Goal: Information Seeking & Learning: Learn about a topic

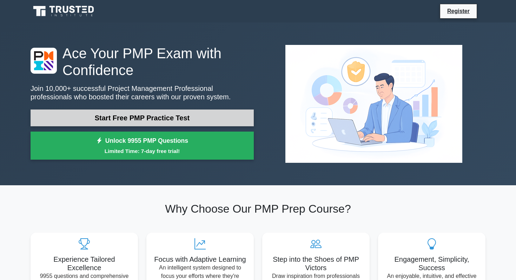
click at [194, 125] on link "Start Free PMP Practice Test" at bounding box center [142, 117] width 223 height 17
click at [152, 115] on link "Start Free PMP Practice Test" at bounding box center [142, 117] width 223 height 17
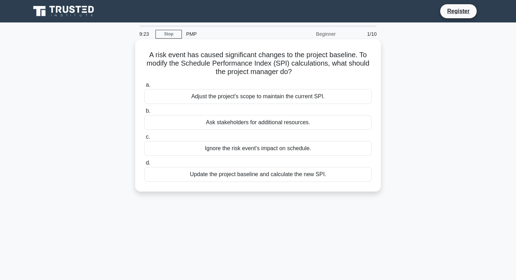
click at [172, 176] on div "Update the project baseline and calculate the new SPI." at bounding box center [257, 174] width 227 height 15
click at [144, 165] on input "d. Update the project baseline and calculate the new SPI." at bounding box center [144, 163] width 0 height 5
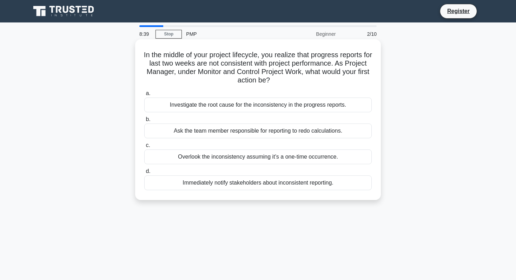
click at [215, 107] on div "Investigate the root cause for the inconsistency in the progress reports." at bounding box center [257, 105] width 227 height 15
click at [144, 96] on input "a. Investigate the root cause for the inconsistency in the progress reports." at bounding box center [144, 93] width 0 height 5
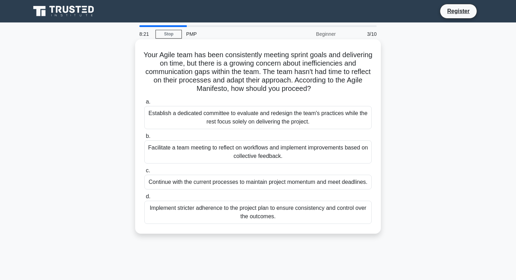
click at [185, 150] on div "Facilitate a team meeting to reflect on workflows and implement improvements ba…" at bounding box center [257, 151] width 227 height 23
click at [144, 139] on input "b. Facilitate a team meeting to reflect on workflows and implement improvements…" at bounding box center [144, 136] width 0 height 5
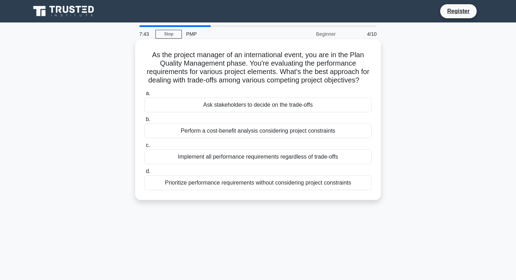
click at [240, 109] on div "Ask stakeholders to decide on the trade-offs" at bounding box center [257, 105] width 227 height 15
click at [144, 96] on input "a. Ask stakeholders to decide on the trade-offs" at bounding box center [144, 93] width 0 height 5
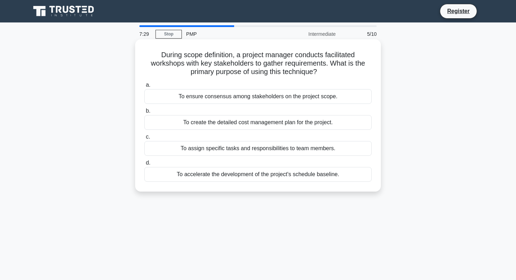
click at [255, 98] on div "To ensure consensus among stakeholders on the project scope." at bounding box center [257, 96] width 227 height 15
click at [144, 87] on input "a. To ensure consensus among stakeholders on the project scope." at bounding box center [144, 85] width 0 height 5
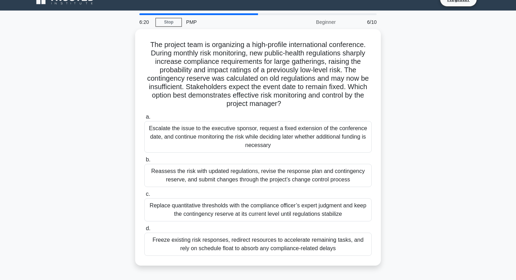
scroll to position [13, 0]
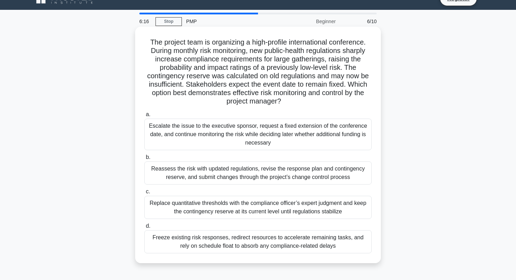
click at [168, 182] on div "Reassess the risk with updated regulations, revise the response plan and contin…" at bounding box center [257, 172] width 227 height 23
click at [144, 160] on input "b. Reassess the risk with updated regulations, revise the response plan and con…" at bounding box center [144, 157] width 0 height 5
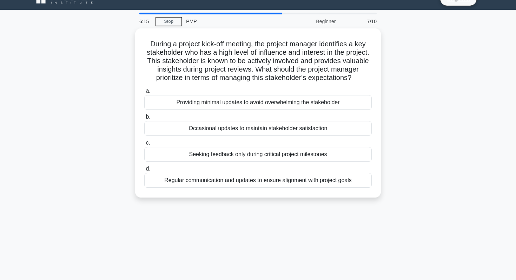
scroll to position [0, 0]
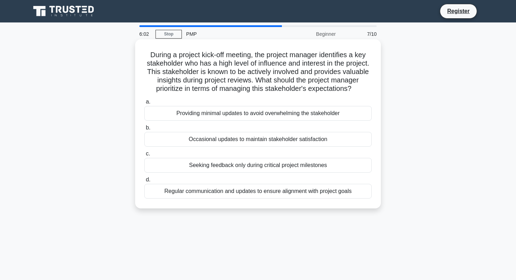
click at [168, 197] on div "Regular communication and updates to ensure alignment with project goals" at bounding box center [257, 191] width 227 height 15
click at [144, 182] on input "d. Regular communication and updates to ensure alignment with project goals" at bounding box center [144, 180] width 0 height 5
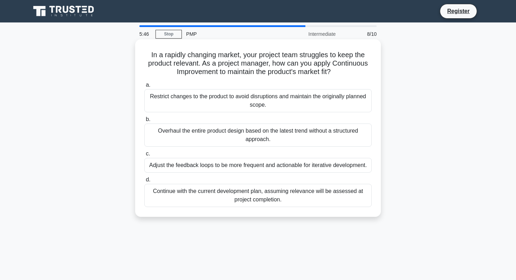
click at [160, 169] on div "Adjust the feedback loops to be more frequent and actionable for iterative deve…" at bounding box center [257, 165] width 227 height 15
click at [144, 156] on input "c. Adjust the feedback loops to be more frequent and actionable for iterative d…" at bounding box center [144, 154] width 0 height 5
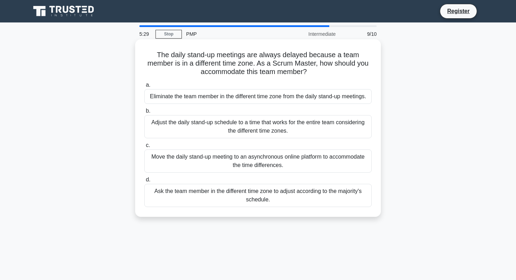
click at [186, 129] on div "Adjust the daily stand-up schedule to a time that works for the entire team con…" at bounding box center [257, 126] width 227 height 23
click at [144, 113] on input "b. Adjust the daily stand-up schedule to a time that works for the entire team …" at bounding box center [144, 111] width 0 height 5
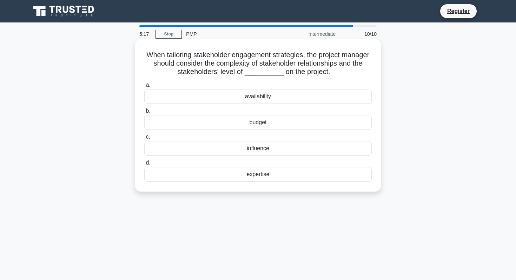
click at [202, 147] on div "influence" at bounding box center [257, 148] width 227 height 15
click at [144, 139] on input "c. influence" at bounding box center [144, 137] width 0 height 5
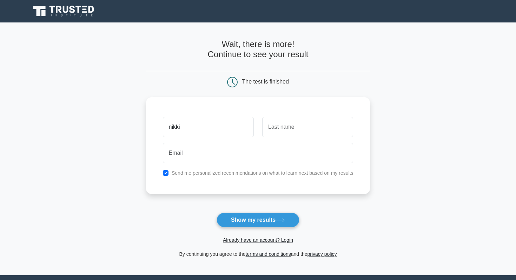
type input "nikki"
click at [286, 131] on input "text" at bounding box center [307, 127] width 91 height 20
type input "ranjit"
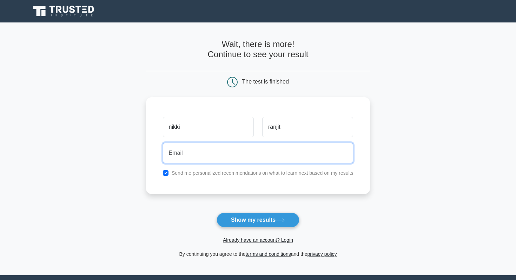
click at [249, 149] on input "email" at bounding box center [258, 153] width 190 height 20
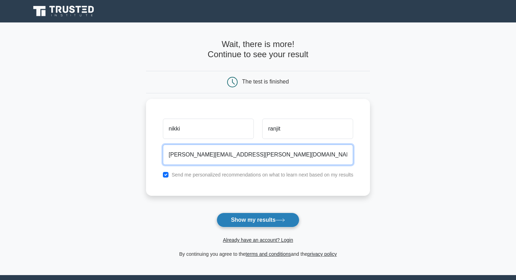
type input "nikitha.ranjit@gmail.com"
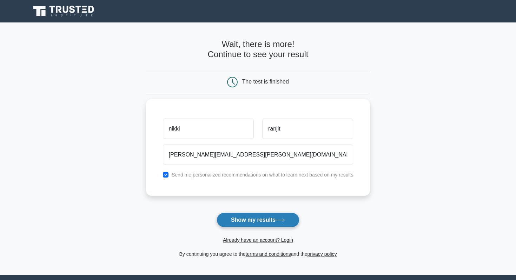
click at [260, 221] on button "Show my results" at bounding box center [257, 220] width 83 height 15
click at [244, 224] on form "Wait, there is more! Continue to see your result The test is finished nikki ran…" at bounding box center [258, 148] width 224 height 219
click at [251, 221] on form "Wait, there is more! Continue to see your result The test is finished nikki ran…" at bounding box center [258, 148] width 224 height 219
click at [251, 242] on link "Already have an account? Login" at bounding box center [258, 240] width 70 height 6
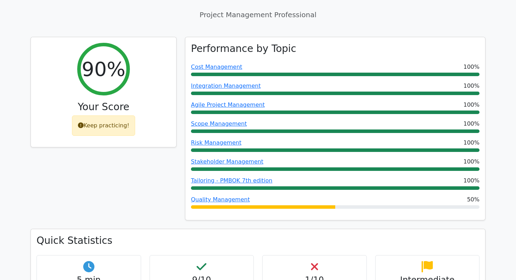
scroll to position [276, 0]
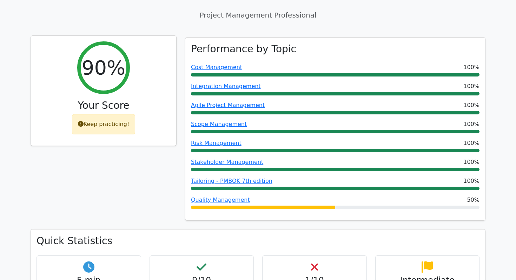
click at [119, 121] on div "Keep practicing!" at bounding box center [103, 124] width 63 height 20
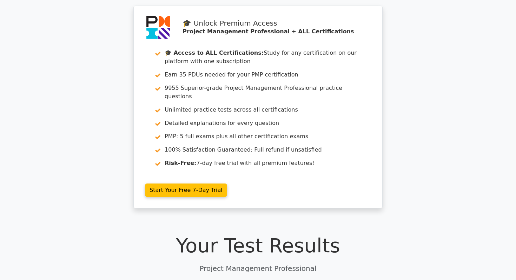
scroll to position [0, 0]
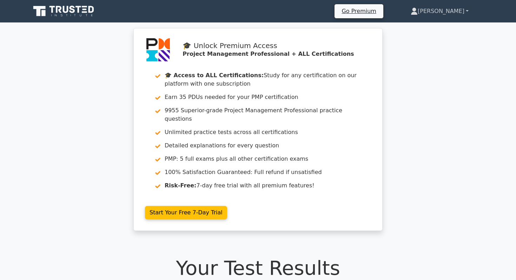
click at [463, 13] on link "Nikki" at bounding box center [440, 11] width 92 height 14
click at [468, 10] on link "Nikki" at bounding box center [440, 11] width 92 height 14
click at [450, 11] on link "Nikki" at bounding box center [440, 11] width 92 height 14
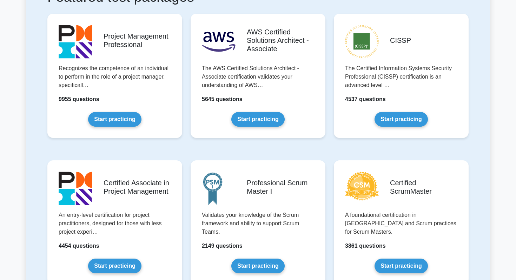
scroll to position [168, 0]
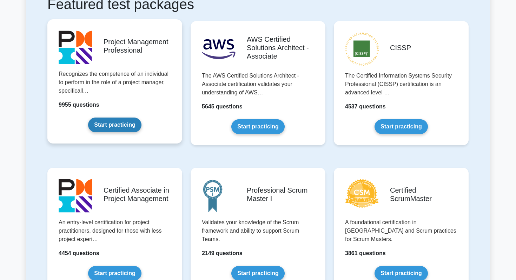
click at [138, 126] on link "Start practicing" at bounding box center [114, 125] width 53 height 15
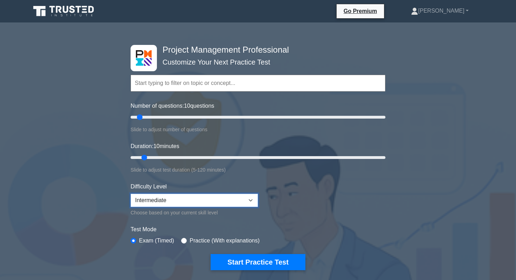
click at [251, 198] on select "Beginner Intermediate Expert" at bounding box center [194, 200] width 127 height 13
select select "beginner"
click at [131, 194] on select "Beginner Intermediate Expert" at bounding box center [194, 200] width 127 height 13
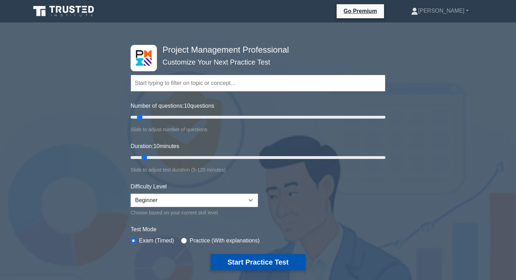
click at [250, 261] on button "Start Practice Test" at bounding box center [257, 262] width 95 height 16
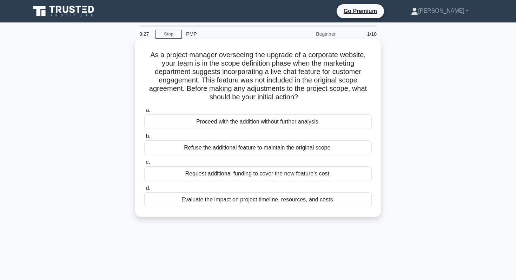
click at [170, 199] on div "Evaluate the impact on project timeline, resources, and costs." at bounding box center [257, 199] width 227 height 15
click at [144, 190] on input "d. Evaluate the impact on project timeline, resources, and costs." at bounding box center [144, 188] width 0 height 5
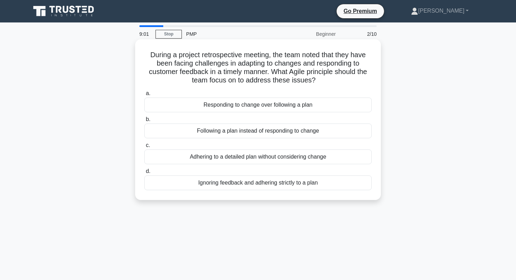
click at [182, 109] on div "Responding to change over following a plan" at bounding box center [257, 105] width 227 height 15
click at [144, 96] on input "a. Responding to change over following a plan" at bounding box center [144, 93] width 0 height 5
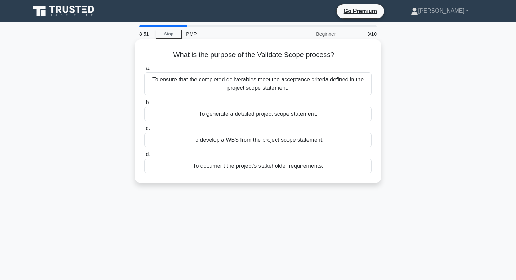
click at [214, 76] on div "To ensure that the completed deliverables meet the acceptance criteria defined …" at bounding box center [257, 83] width 227 height 23
click at [144, 71] on input "a. To ensure that the completed deliverables meet the acceptance criteria defin…" at bounding box center [144, 68] width 0 height 5
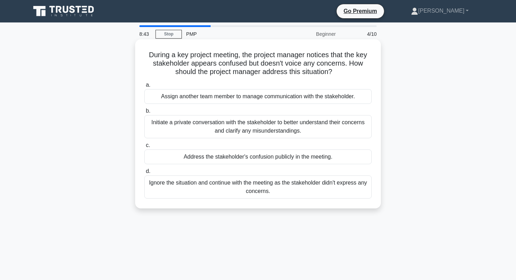
click at [187, 125] on div "Initiate a private conversation with the stakeholder to better understand their…" at bounding box center [257, 126] width 227 height 23
click at [144, 113] on input "b. Initiate a private conversation with the stakeholder to better understand th…" at bounding box center [144, 111] width 0 height 5
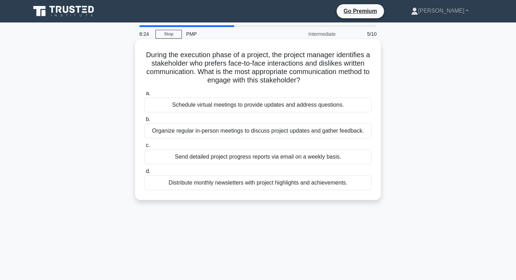
click at [181, 134] on div "Organize regular in-person meetings to discuss project updates and gather feedb…" at bounding box center [257, 130] width 227 height 15
click at [144, 122] on input "b. Organize regular in-person meetings to discuss project updates and gather fe…" at bounding box center [144, 119] width 0 height 5
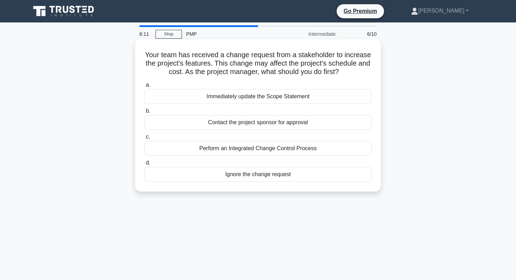
click at [169, 149] on div "Perform an Integrated Change Control Process" at bounding box center [257, 148] width 227 height 15
click at [144, 139] on input "c. Perform an Integrated Change Control Process" at bounding box center [144, 137] width 0 height 5
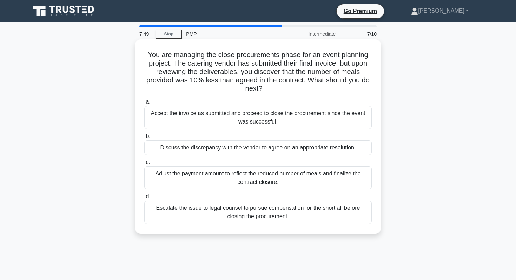
click at [178, 145] on div "Discuss the discrepancy with the vendor to agree on an appropriate resolution." at bounding box center [257, 147] width 227 height 15
click at [144, 139] on input "b. Discuss the discrepancy with the vendor to agree on an appropriate resolutio…" at bounding box center [144, 136] width 0 height 5
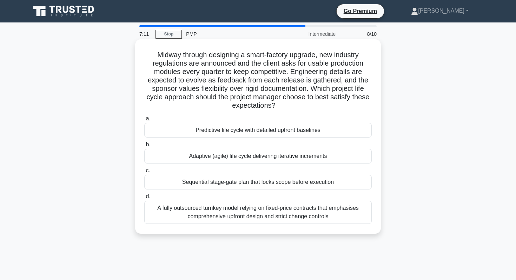
click at [181, 154] on div "Adaptive (agile) life cycle delivering iterative increments" at bounding box center [257, 156] width 227 height 15
click at [144, 147] on input "b. Adaptive (agile) life cycle delivering iterative increments" at bounding box center [144, 144] width 0 height 5
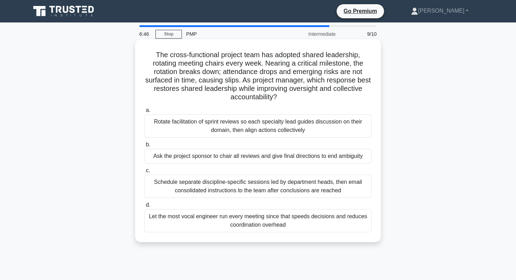
click at [209, 133] on div "Rotate facilitation of sprint reviews so each specialty lead guides discussion …" at bounding box center [257, 125] width 227 height 23
click at [144, 113] on input "a. Rotate facilitation of sprint reviews so each specialty lead guides discussi…" at bounding box center [144, 110] width 0 height 5
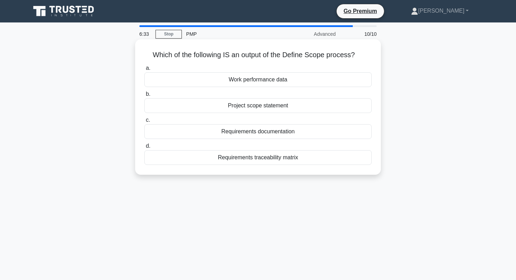
click at [282, 106] on div "Project scope statement" at bounding box center [257, 105] width 227 height 15
click at [144, 96] on input "b. Project scope statement" at bounding box center [144, 94] width 0 height 5
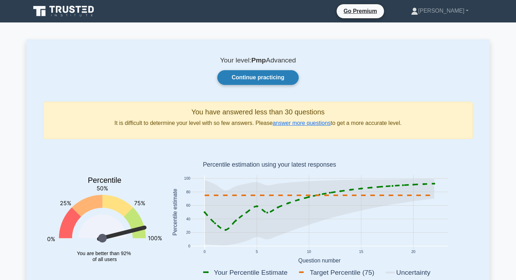
click at [279, 79] on link "Continue practicing" at bounding box center [257, 77] width 81 height 15
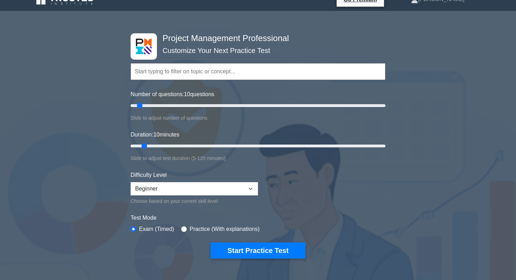
scroll to position [13, 0]
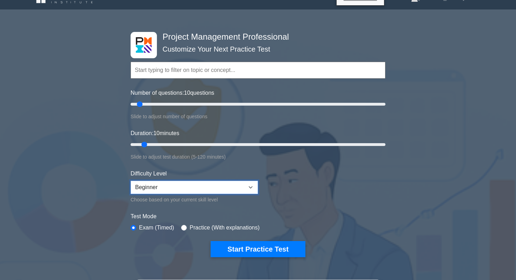
click at [227, 189] on select "Beginner Intermediate Expert" at bounding box center [194, 187] width 127 height 13
select select "intermediate"
click at [131, 181] on select "Beginner Intermediate Expert" at bounding box center [194, 187] width 127 height 13
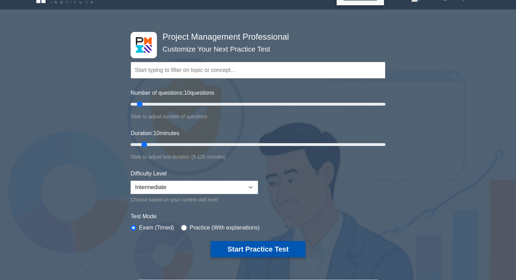
click at [257, 247] on button "Start Practice Test" at bounding box center [257, 249] width 95 height 16
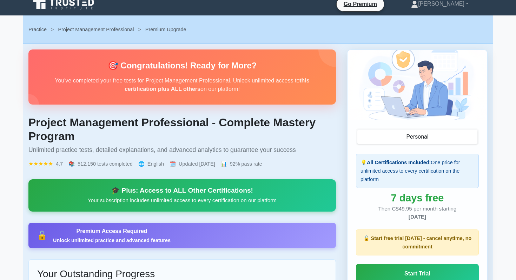
scroll to position [80, 0]
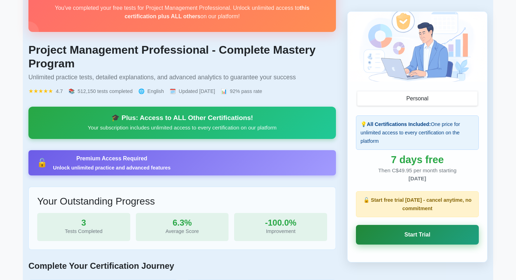
click at [389, 240] on link "Start Trial" at bounding box center [417, 235] width 123 height 20
